Goal: Check status

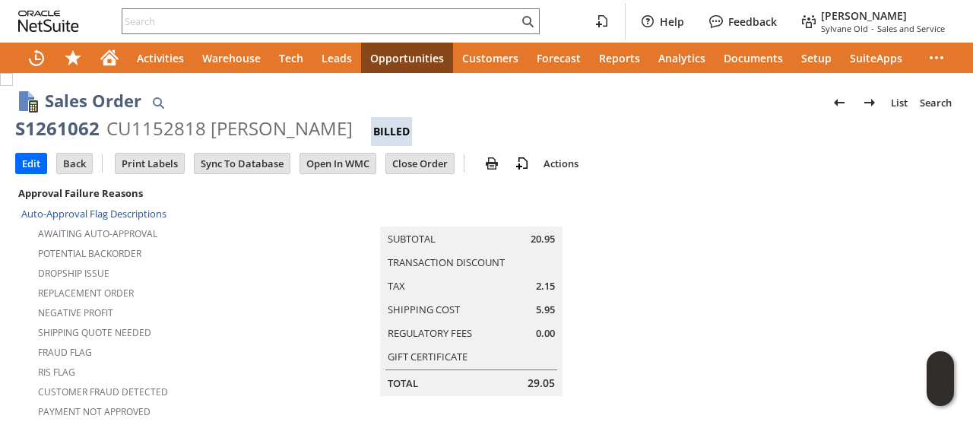
click at [335, 119] on div "CU1152818 [PERSON_NAME]" at bounding box center [229, 128] width 246 height 24
copy div "Rossettie"
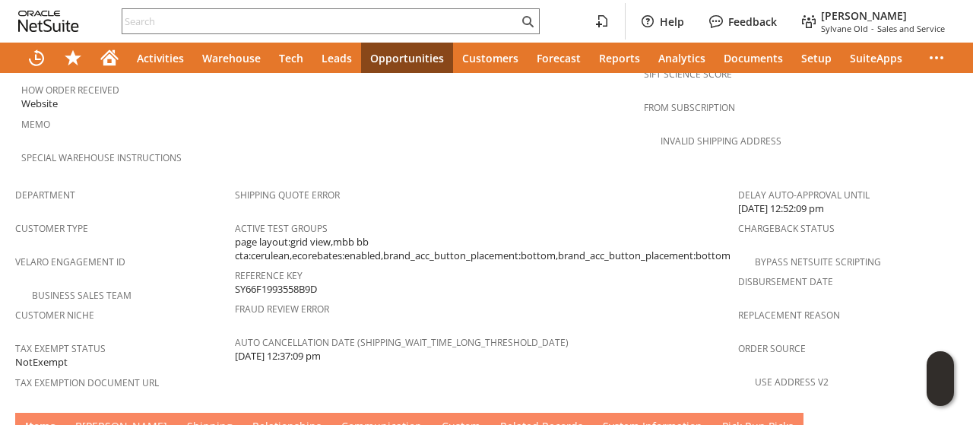
scroll to position [988, 0]
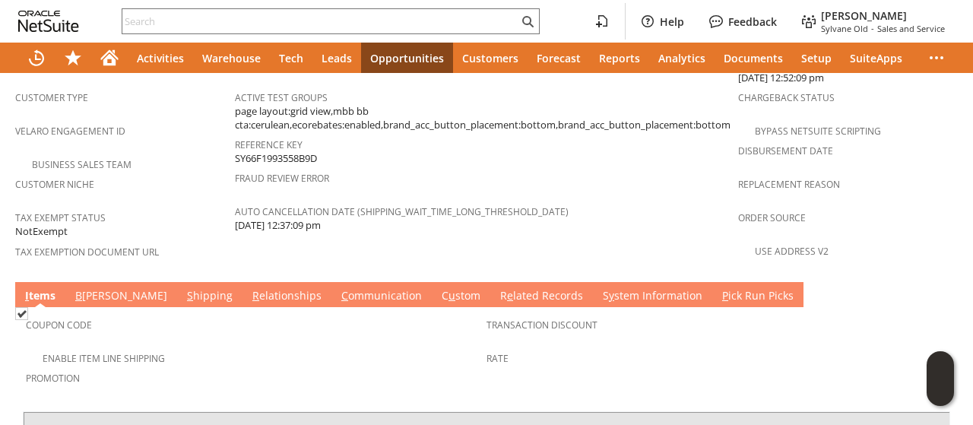
click at [338, 288] on link "C ommunication" at bounding box center [382, 296] width 88 height 17
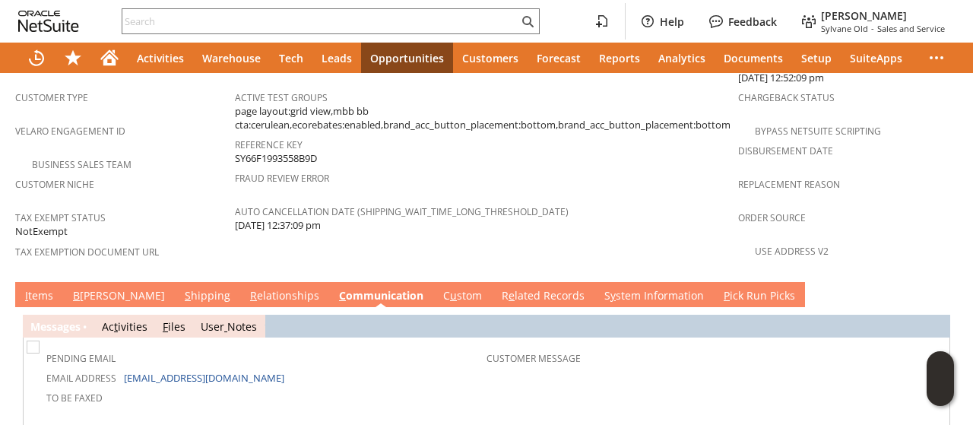
scroll to position [0, 0]
click at [84, 288] on link "B [PERSON_NAME]" at bounding box center [119, 296] width 100 height 17
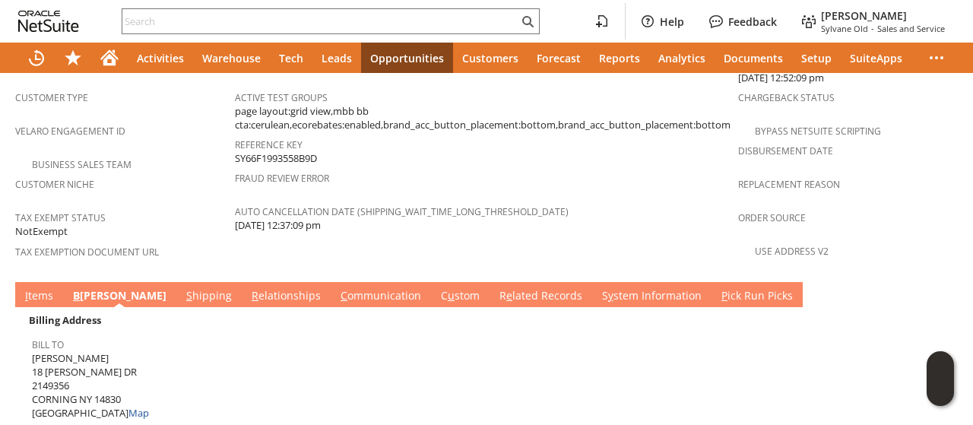
click at [182, 288] on link "S hipping" at bounding box center [208, 296] width 53 height 17
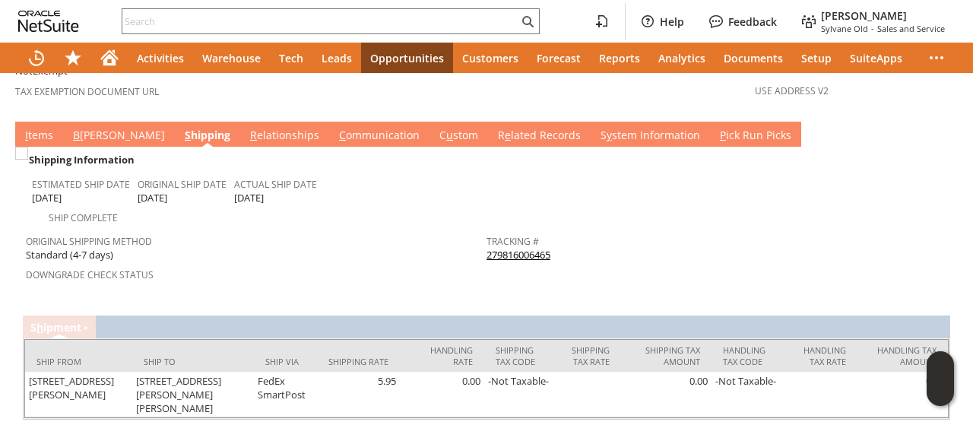
scroll to position [1153, 0]
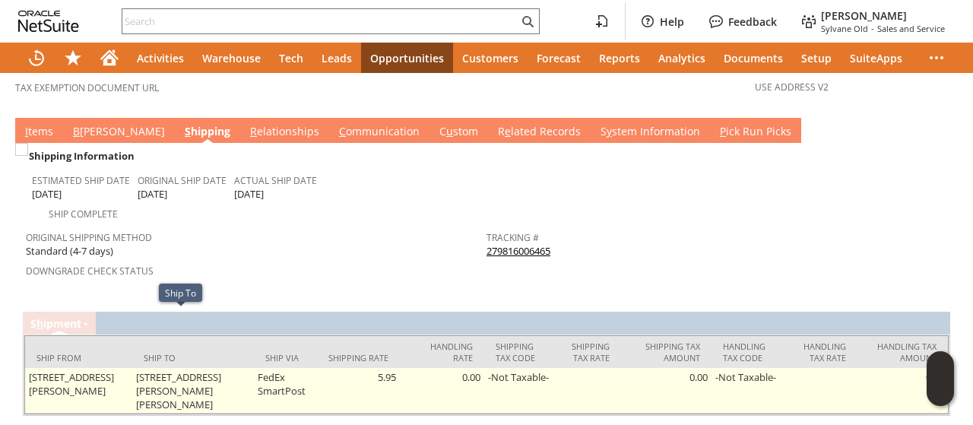
click at [134, 368] on td "[STREET_ADDRESS][PERSON_NAME][PERSON_NAME]" at bounding box center [193, 391] width 122 height 46
drag, startPoint x: 134, startPoint y: 321, endPoint x: 201, endPoint y: 318, distance: 67.7
click at [201, 368] on td "[STREET_ADDRESS][PERSON_NAME][PERSON_NAME]" at bounding box center [193, 391] width 122 height 46
copy td "18 [PERSON_NAME] DR"
